Goal: Task Accomplishment & Management: Manage account settings

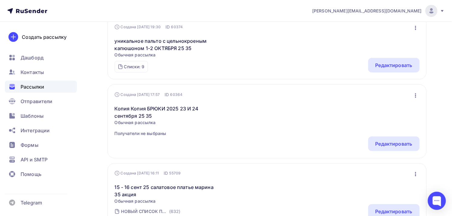
scroll to position [67, 0]
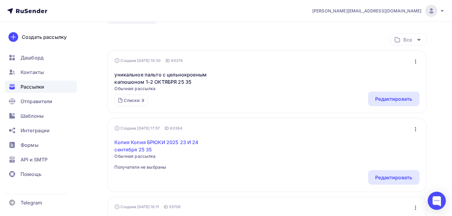
click at [180, 141] on link "Копия Копия БРЮКИ 2025 23 И 24 сентября 25 35" at bounding box center [167, 145] width 104 height 15
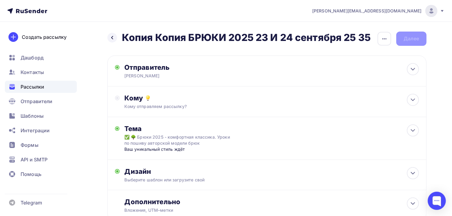
click at [35, 83] on span "Рассылки" at bounding box center [33, 86] width 24 height 7
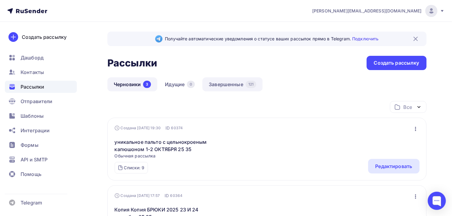
click at [219, 85] on link "Завершенные 121" at bounding box center [233, 84] width 60 height 14
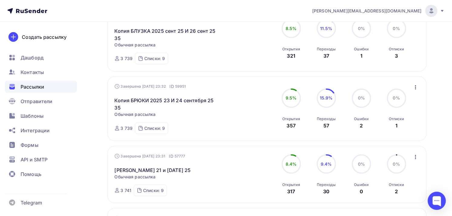
scroll to position [235, 0]
click at [196, 101] on link "Копия БРЮКИ 2025 23 И 24 сентября 25 35" at bounding box center [167, 103] width 104 height 15
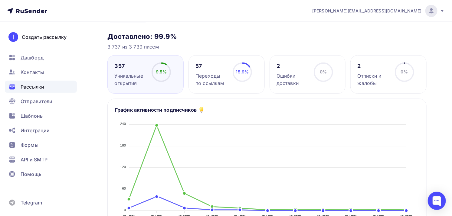
scroll to position [34, 0]
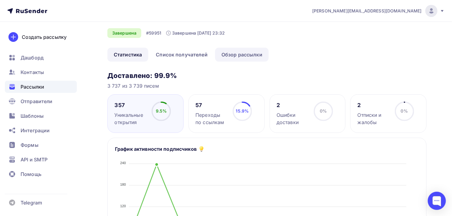
click at [237, 56] on link "Обзор рассылки" at bounding box center [242, 55] width 54 height 14
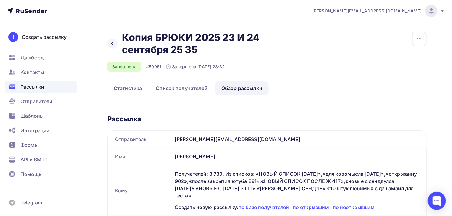
click at [37, 84] on span "Рассылки" at bounding box center [33, 86] width 24 height 7
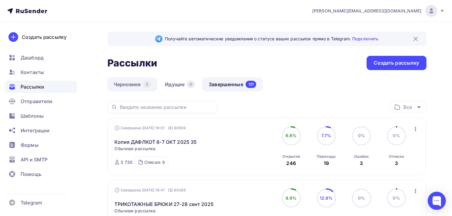
click at [122, 84] on link "Черновики 3" at bounding box center [132, 84] width 50 height 14
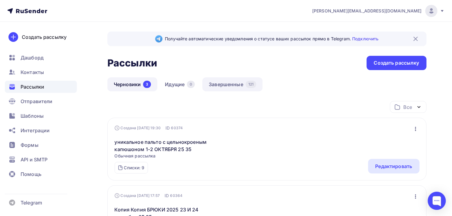
click at [233, 86] on link "Завершенные 121" at bounding box center [233, 84] width 60 height 14
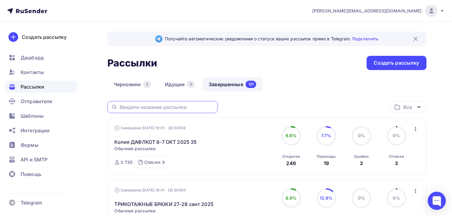
click at [132, 104] on input "text" at bounding box center [167, 107] width 94 height 7
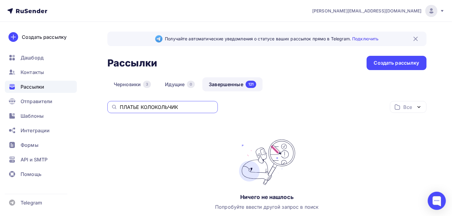
drag, startPoint x: 141, startPoint y: 106, endPoint x: 184, endPoint y: 107, distance: 43.0
click at [184, 107] on input "ПЛАТЬЕ КОЛОКОЛЬЧИК" at bounding box center [167, 107] width 94 height 7
drag, startPoint x: 165, startPoint y: 107, endPoint x: 114, endPoint y: 107, distance: 51.5
click at [114, 107] on div "ПЛАТЬЕ КОСАЯ" at bounding box center [162, 107] width 110 height 12
paste input "оделируем и шьём платье с юбкой"
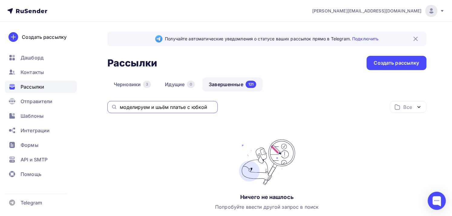
type input "моделируем и шьём платье с юбкой"
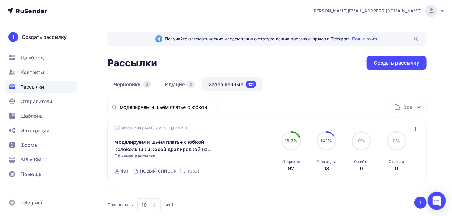
click at [416, 129] on icon "button" at bounding box center [415, 128] width 7 height 7
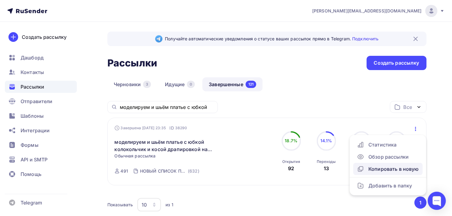
click at [399, 167] on div "Копировать в новую" at bounding box center [388, 168] width 62 height 7
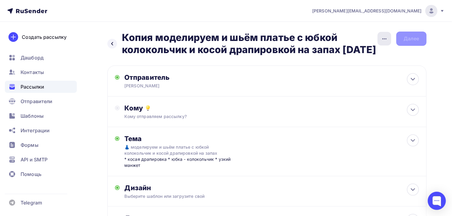
click at [384, 39] on icon "button" at bounding box center [384, 38] width 7 height 7
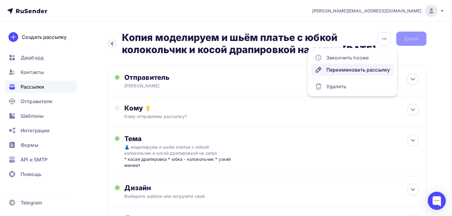
click at [346, 67] on div "Переименовать рассылку" at bounding box center [352, 69] width 75 height 7
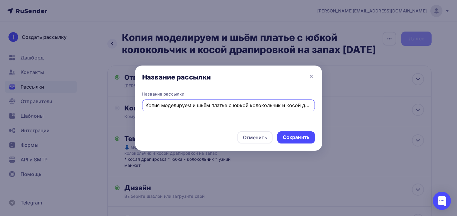
scroll to position [0, 88]
drag, startPoint x: 268, startPoint y: 104, endPoint x: 312, endPoint y: 104, distance: 43.6
click at [312, 104] on div "Копия моделируем и шьём платье с юбкой колокольчик и косой драпировкой на запах…" at bounding box center [228, 105] width 173 height 12
click at [293, 107] on input "Копия моделируем и шьём платье с юбкой колокольчик и косой драпировкой на запах…" at bounding box center [229, 104] width 166 height 7
click at [275, 102] on input "Копия моделируем и шьём платье с юбкой колокольчик и косой драпировкой на запах…" at bounding box center [229, 104] width 166 height 7
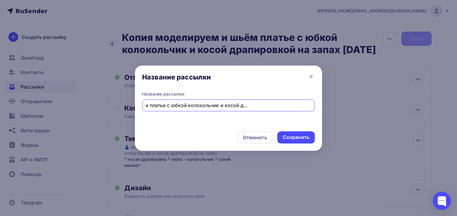
click at [277, 104] on input "Копия моделируем и шьём платье с юбкой колокольчик и косой драпировкой на запах…" at bounding box center [229, 104] width 166 height 7
click at [278, 104] on input "Копия моделируем и шьём платье с юбкой колокольчик и косой драпировкой на запах…" at bounding box center [229, 104] width 166 height 7
drag, startPoint x: 273, startPoint y: 106, endPoint x: 286, endPoint y: 104, distance: 13.2
click at [286, 104] on input "Копия моделируем и шьём платье с юбкой колокольчик и косой драпировкой на запах…" at bounding box center [229, 104] width 166 height 7
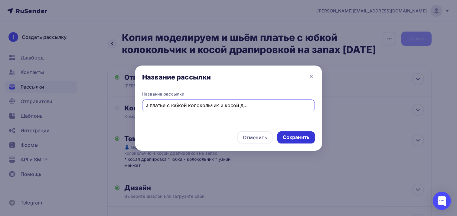
type input "Копия моделируем и шьём платье с юбкой колокольчик и косой драпировкой на запах…"
click at [292, 136] on div "Сохранить" at bounding box center [296, 136] width 27 height 7
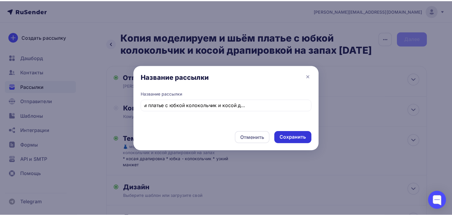
scroll to position [0, 0]
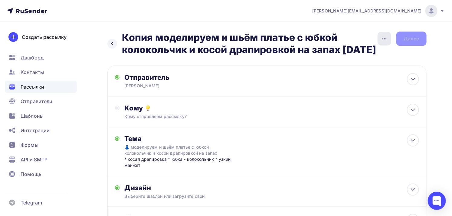
click at [381, 38] on icon "button" at bounding box center [384, 38] width 7 height 7
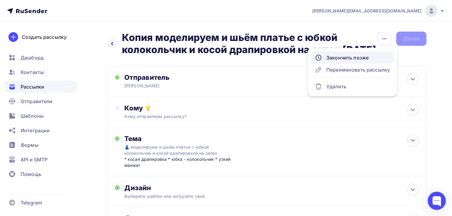
click at [361, 55] on div "Закончить позже" at bounding box center [352, 57] width 75 height 7
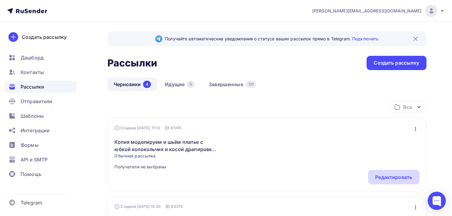
click at [390, 179] on div "Редактировать" at bounding box center [394, 176] width 37 height 7
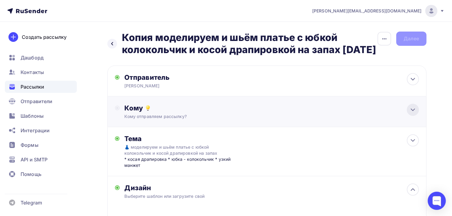
click at [415, 113] on icon at bounding box center [413, 109] width 7 height 7
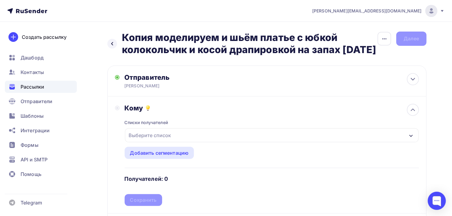
click at [165, 140] on div "Выберите список" at bounding box center [150, 135] width 47 height 11
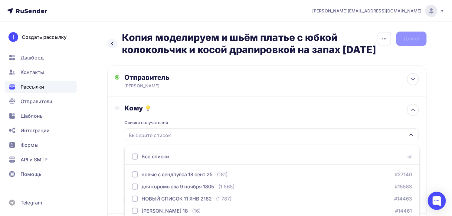
scroll to position [98, 0]
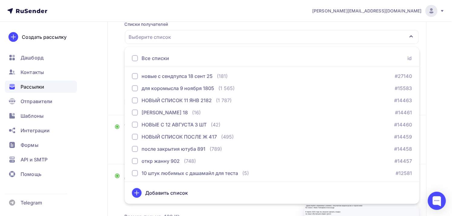
click at [136, 61] on div at bounding box center [135, 58] width 6 height 6
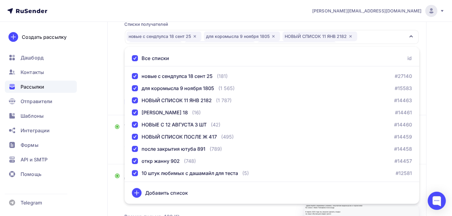
click at [113, 71] on div "Кому Списки получателей новые с сендпулса [DATE] для коромысла [DATE] НОВЫЙ СПИ…" at bounding box center [266, 56] width 319 height 117
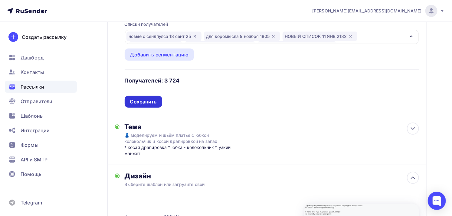
click at [147, 105] on div "Сохранить" at bounding box center [143, 101] width 27 height 7
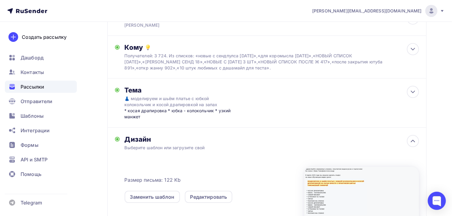
scroll to position [0, 0]
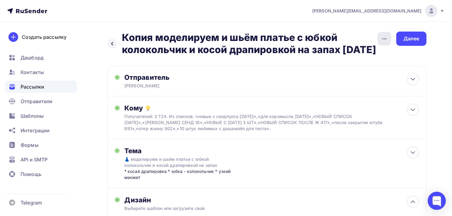
click at [384, 38] on icon "button" at bounding box center [384, 38] width 7 height 7
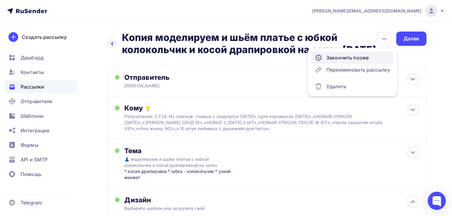
click at [362, 57] on div "Закончить позже" at bounding box center [352, 57] width 75 height 7
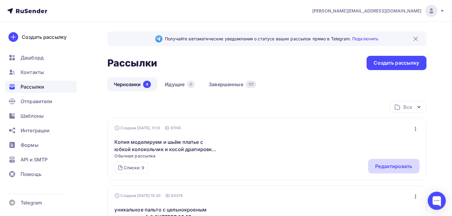
click at [382, 161] on div "Редактировать" at bounding box center [393, 166] width 51 height 15
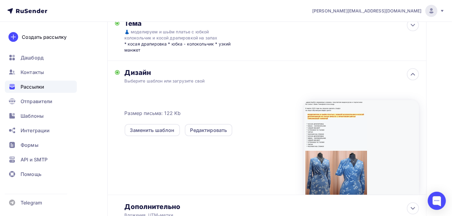
scroll to position [134, 0]
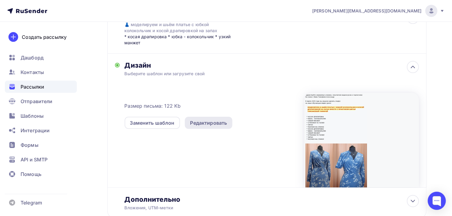
click at [225, 126] on div "Редактировать" at bounding box center [208, 122] width 37 height 7
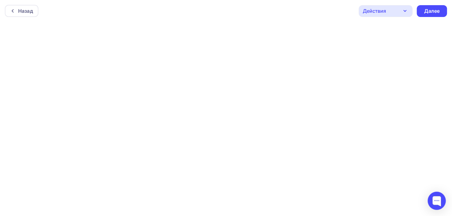
scroll to position [2, 0]
click at [380, 10] on div "Действия" at bounding box center [374, 9] width 23 height 7
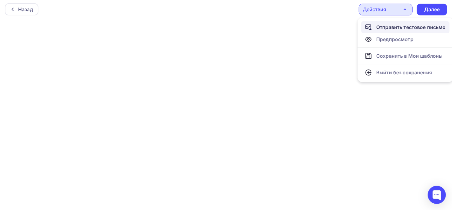
click at [383, 27] on div "Отправить тестовое письмо" at bounding box center [412, 27] width 70 height 7
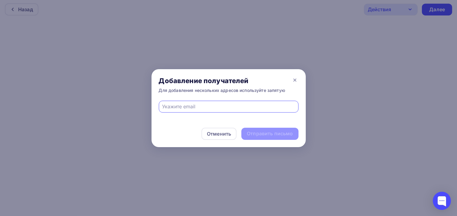
click at [171, 105] on input "text" at bounding box center [228, 106] width 133 height 7
type input "[PERSON_NAME][EMAIL_ADDRESS][DOMAIN_NAME]"
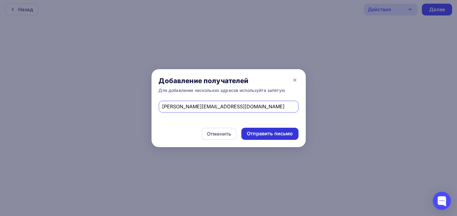
click at [265, 132] on div "Отправить письмо" at bounding box center [270, 133] width 46 height 7
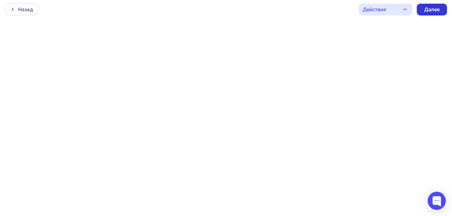
click at [435, 10] on div "Далее" at bounding box center [432, 9] width 16 height 7
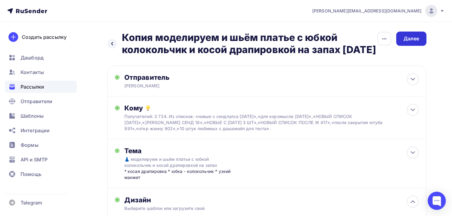
click at [405, 37] on div "Далее" at bounding box center [412, 38] width 16 height 7
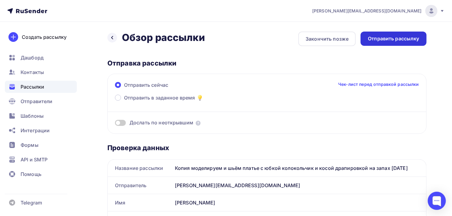
click at [388, 37] on div "Отправить рассылку" at bounding box center [393, 38] width 51 height 7
